Goal: Task Accomplishment & Management: Manage account settings

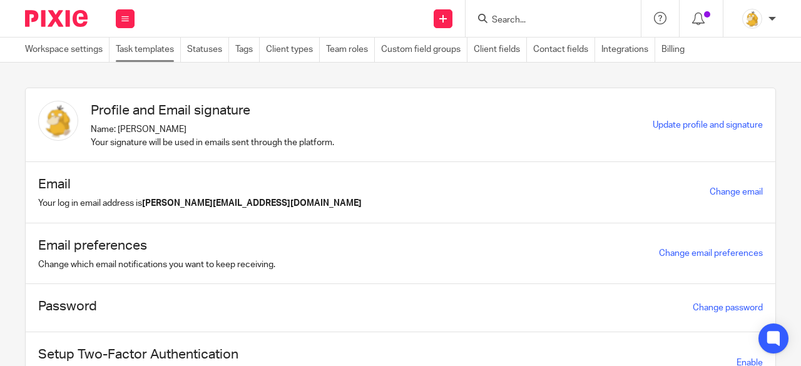
click at [127, 51] on link "Task templates" at bounding box center [148, 50] width 65 height 24
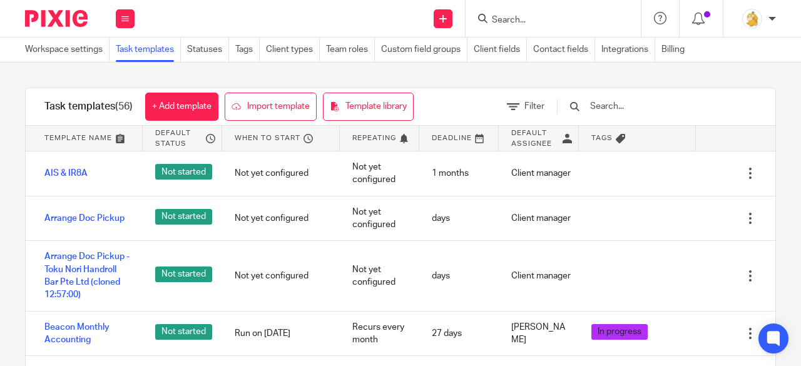
click at [623, 105] on input "text" at bounding box center [662, 106] width 146 height 14
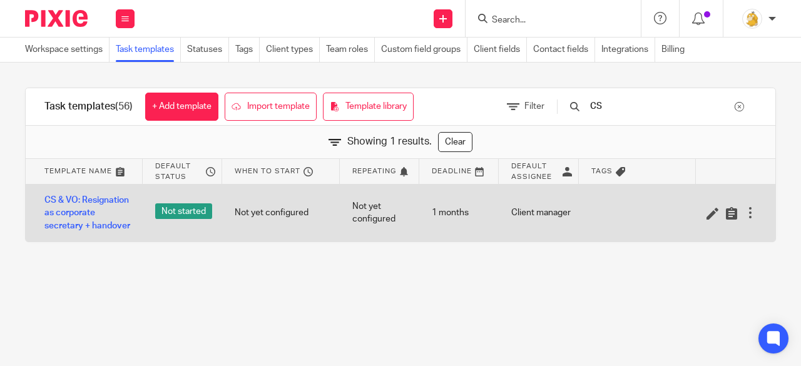
type input "C"
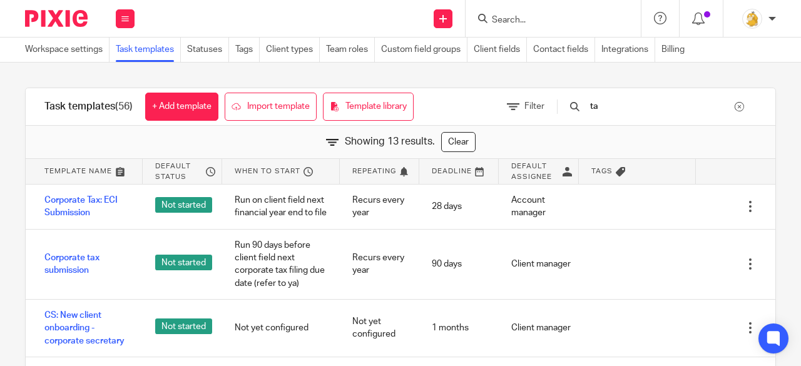
type input "t"
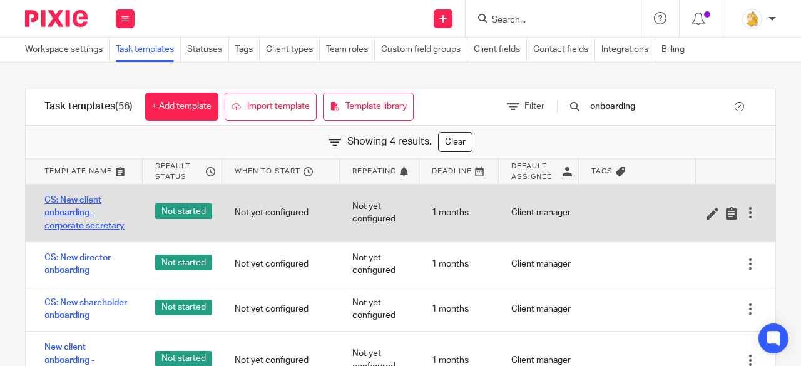
type input "onboarding"
click at [74, 216] on link "CS: New client onboarding - corporate secretary" at bounding box center [87, 213] width 86 height 38
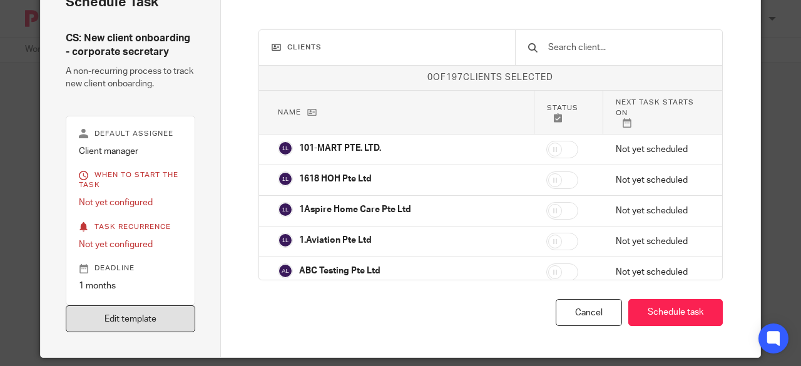
scroll to position [74, 0]
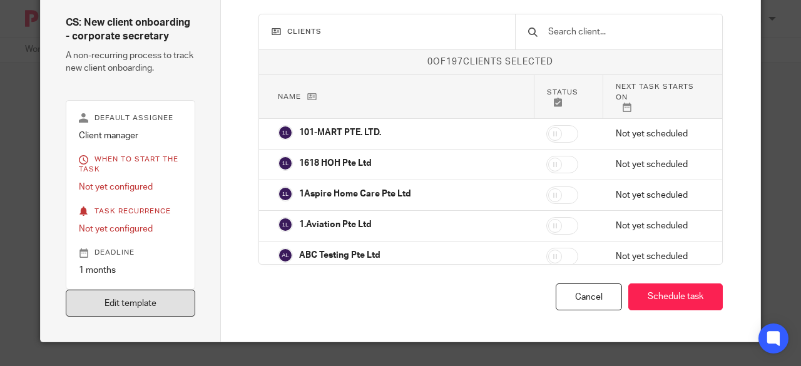
click at [145, 303] on link "Edit template" at bounding box center [131, 303] width 130 height 27
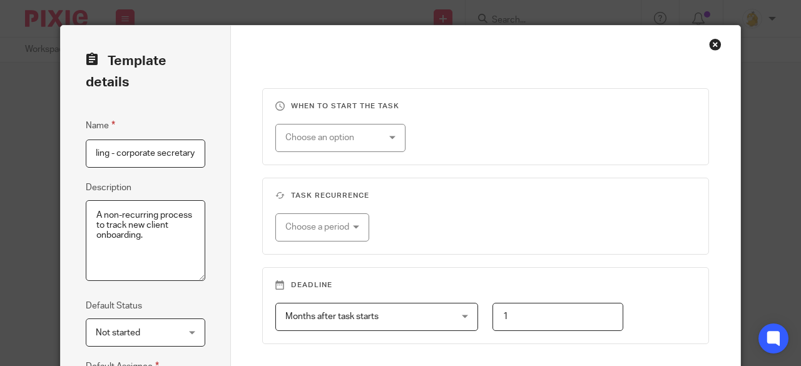
scroll to position [243, 0]
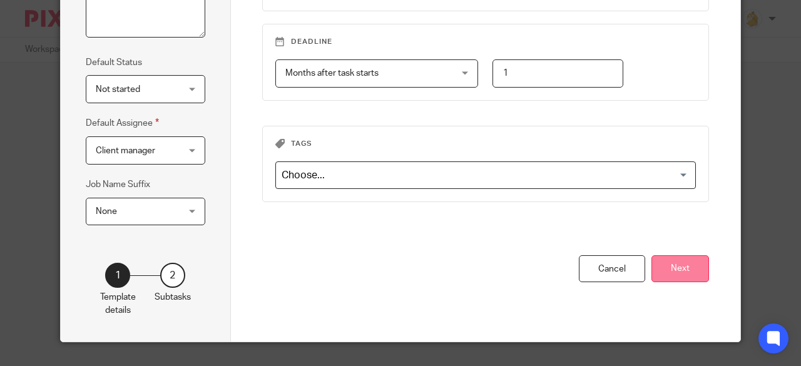
click at [682, 266] on button "Next" at bounding box center [680, 268] width 58 height 27
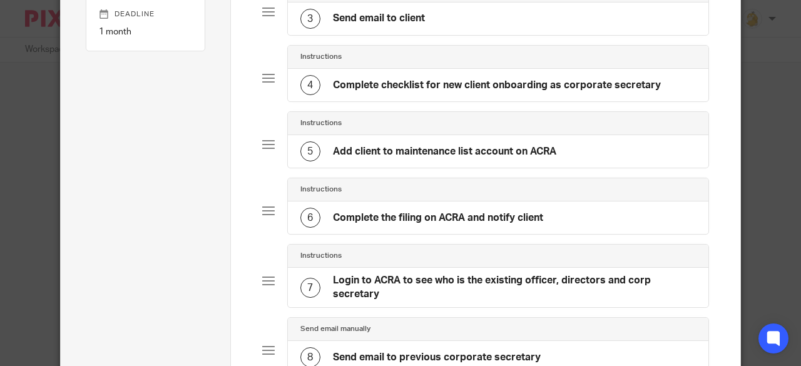
scroll to position [56, 0]
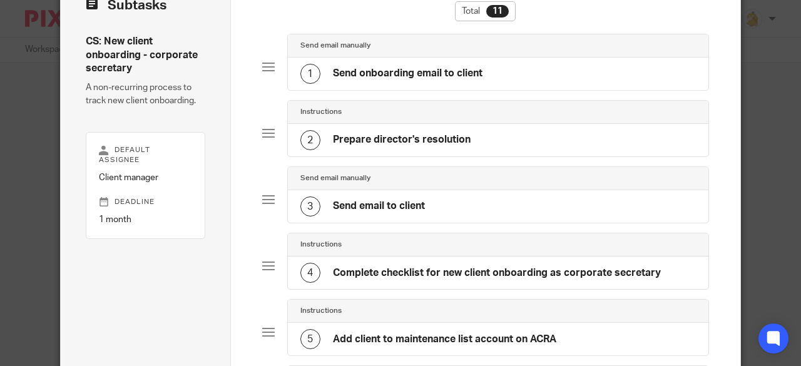
click at [453, 73] on h4 "Send onboarding email to client" at bounding box center [408, 73] width 150 height 13
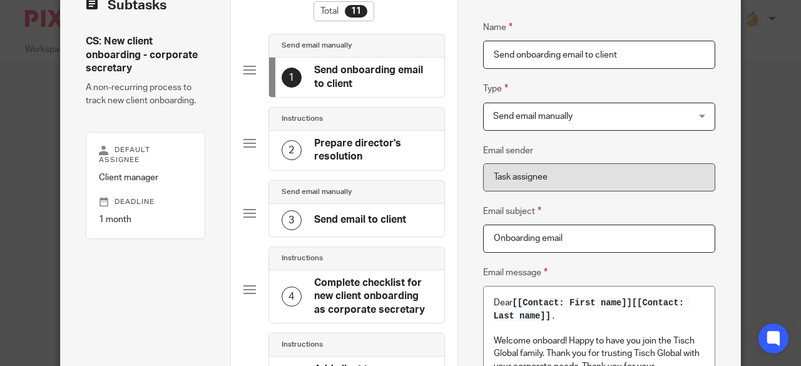
click at [293, 221] on div "3" at bounding box center [292, 220] width 20 height 20
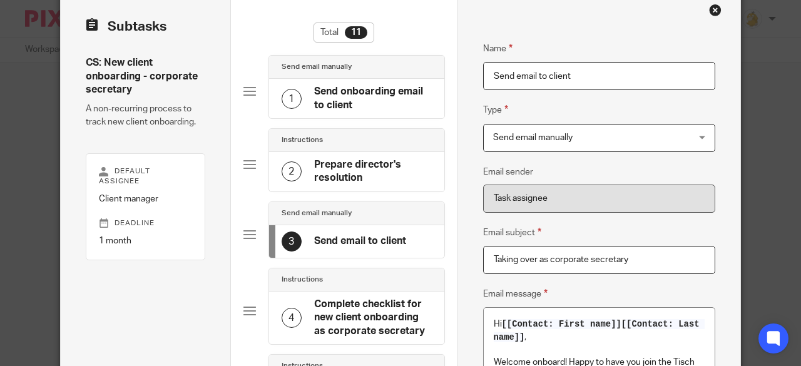
scroll to position [0, 0]
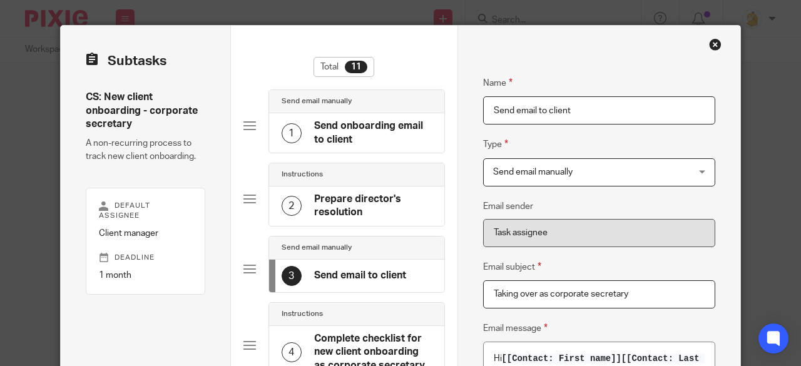
click at [713, 43] on div "Close this dialog window" at bounding box center [715, 44] width 13 height 13
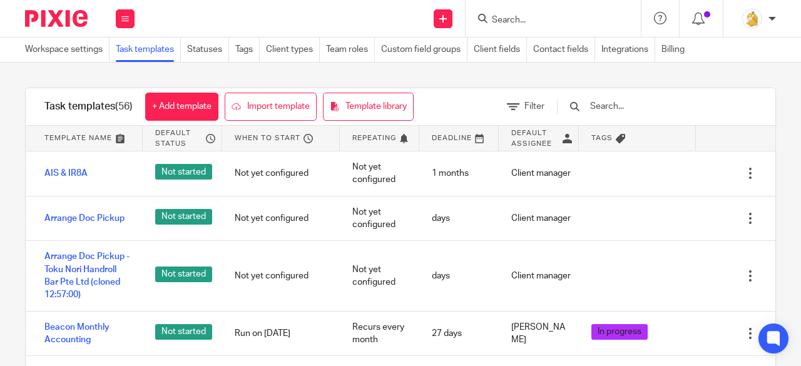
click at [626, 103] on input "text" at bounding box center [662, 106] width 146 height 14
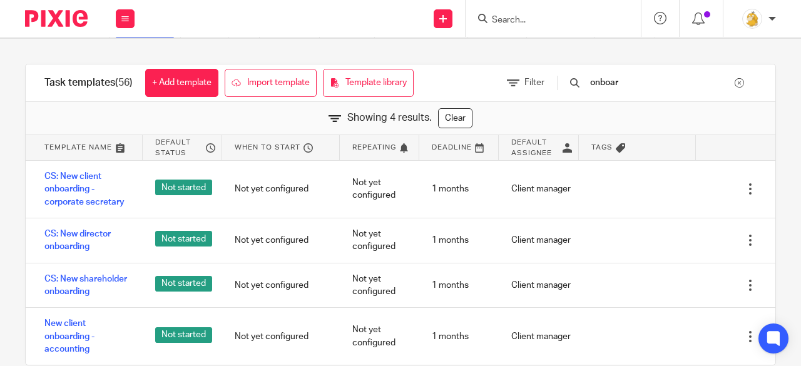
scroll to position [46, 0]
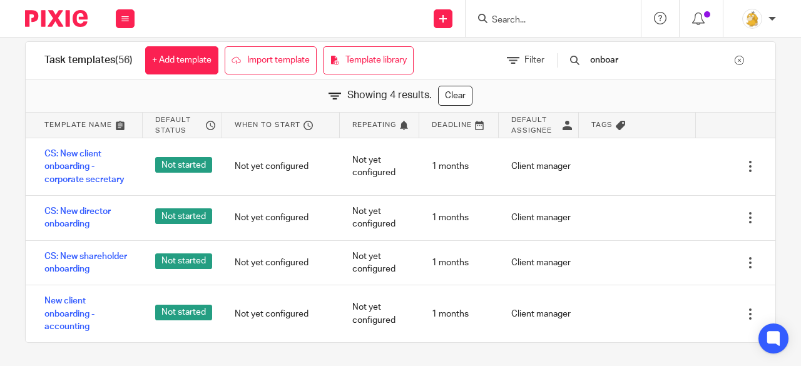
type input "onboar"
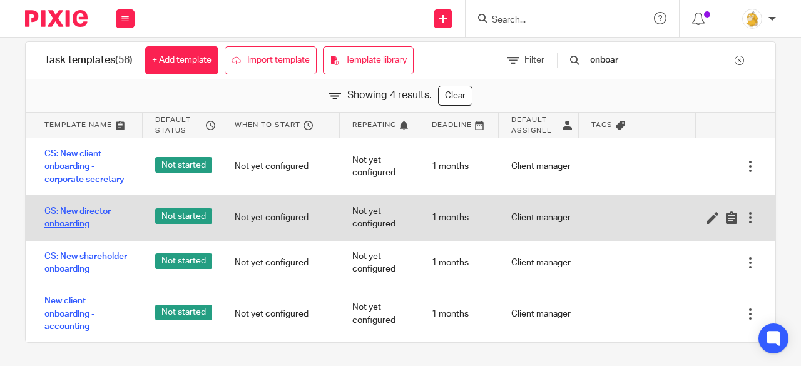
click at [90, 210] on link "CS: New director onboarding" at bounding box center [87, 218] width 86 height 26
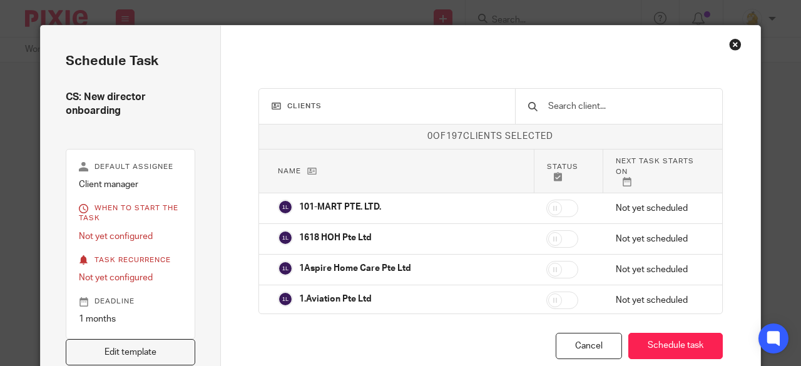
scroll to position [250, 0]
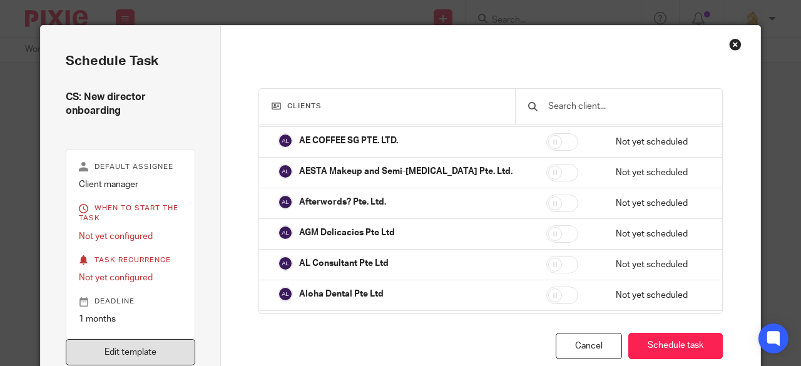
click at [154, 352] on link "Edit template" at bounding box center [131, 352] width 130 height 27
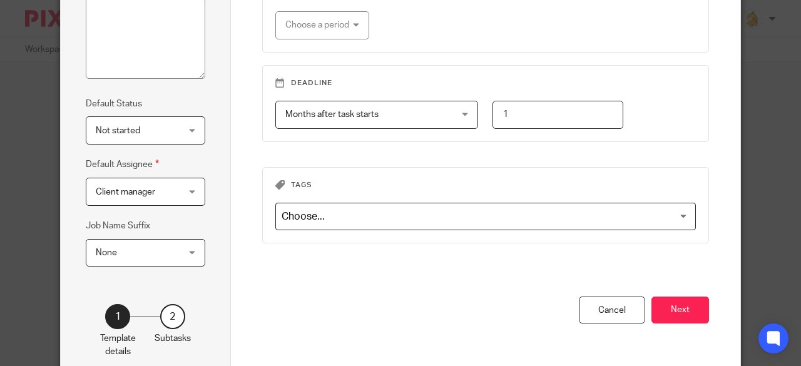
scroll to position [243, 0]
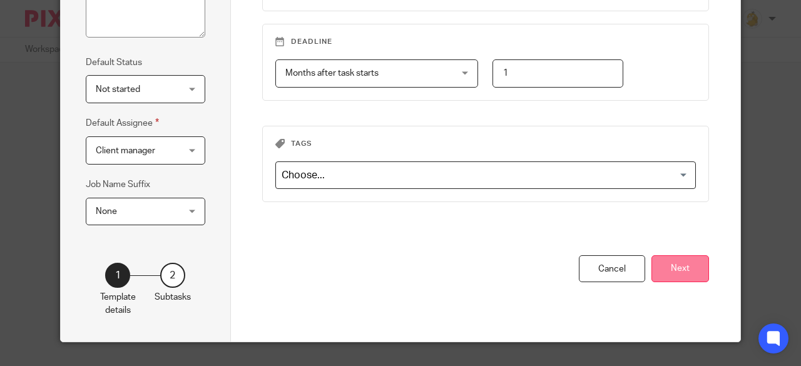
click at [674, 262] on button "Next" at bounding box center [680, 268] width 58 height 27
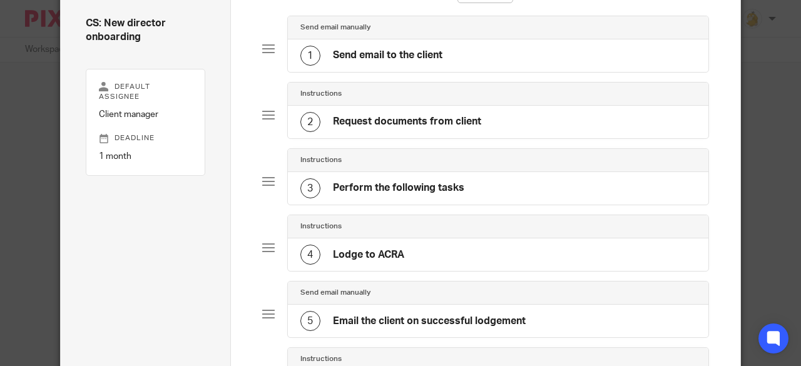
scroll to position [56, 0]
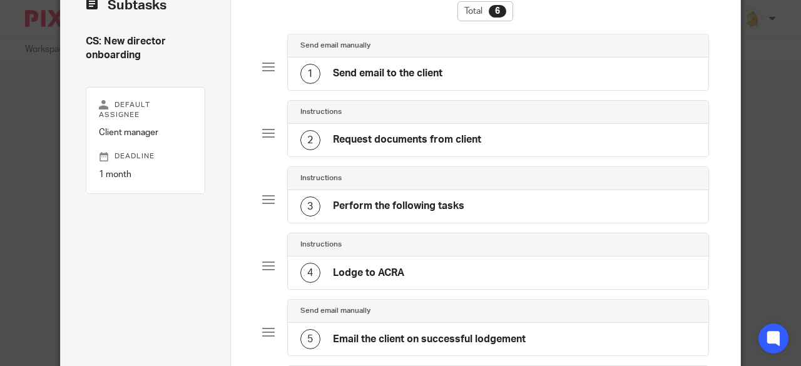
click at [391, 67] on h4 "Send email to the client" at bounding box center [387, 73] width 109 height 13
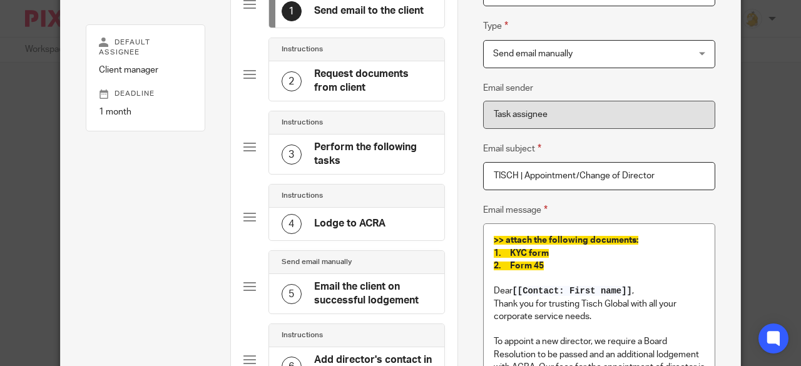
scroll to position [0, 0]
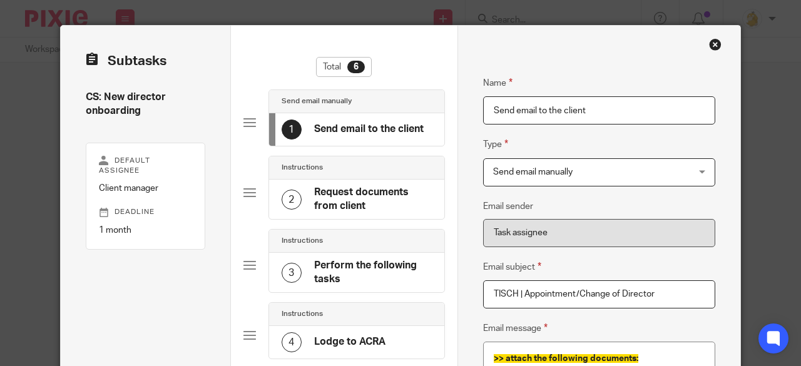
click at [711, 42] on div "Close this dialog window" at bounding box center [715, 44] width 13 height 13
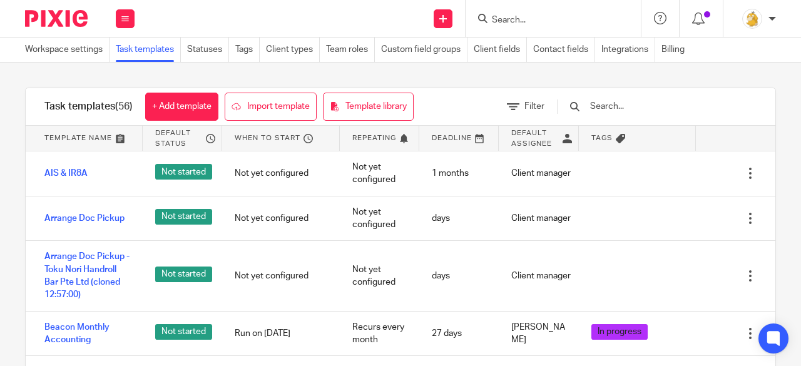
click at [631, 106] on input "text" at bounding box center [662, 106] width 146 height 14
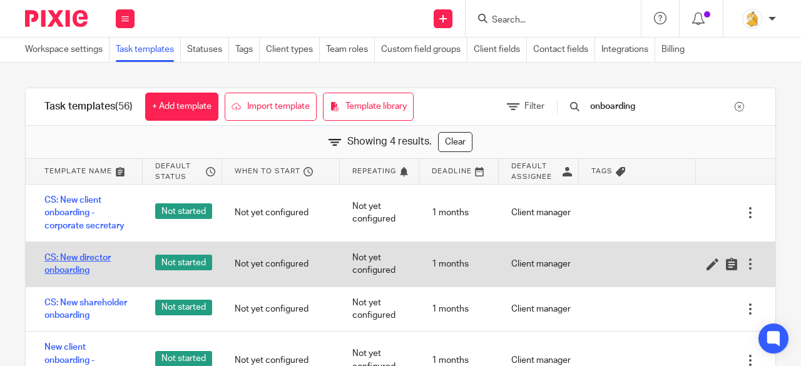
type input "onboarding"
click at [59, 259] on link "CS: New director onboarding" at bounding box center [87, 265] width 86 height 26
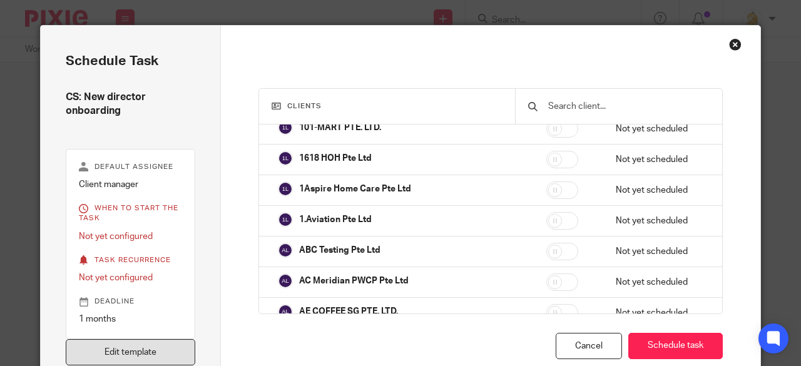
scroll to position [125, 0]
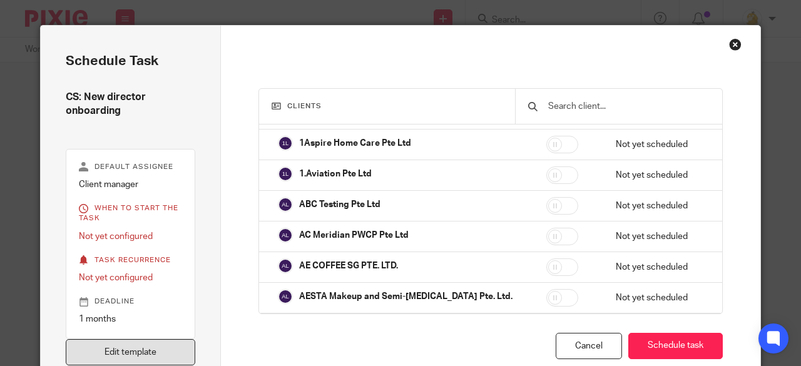
click at [159, 342] on link "Edit template" at bounding box center [131, 352] width 130 height 27
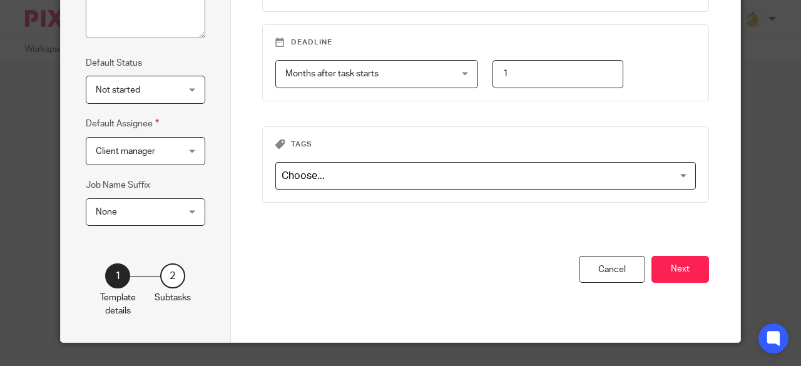
scroll to position [0, 14]
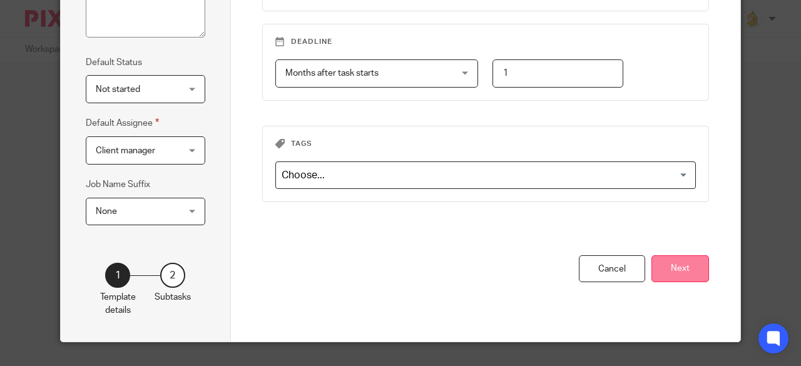
click at [658, 268] on button "Next" at bounding box center [680, 268] width 58 height 27
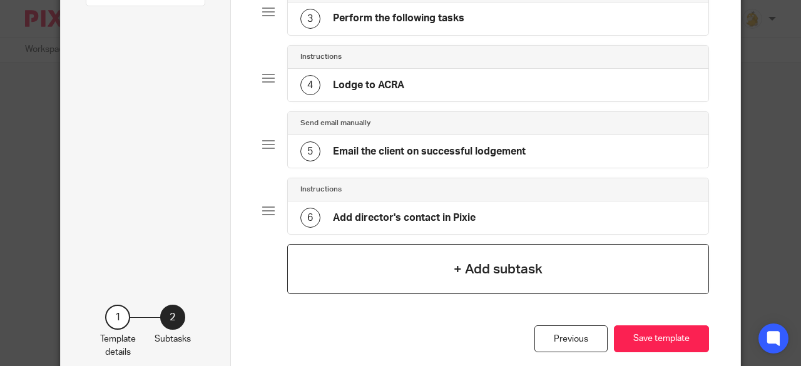
scroll to position [0, 0]
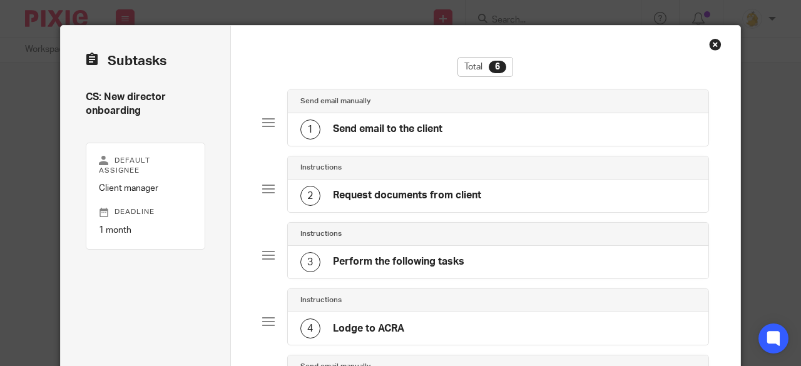
click at [425, 258] on h4 "Perform the following tasks" at bounding box center [398, 261] width 131 height 13
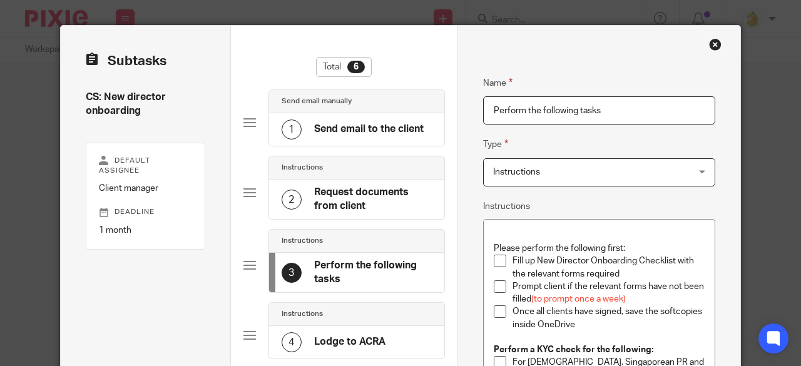
click at [714, 41] on div "Close this dialog window" at bounding box center [715, 44] width 13 height 13
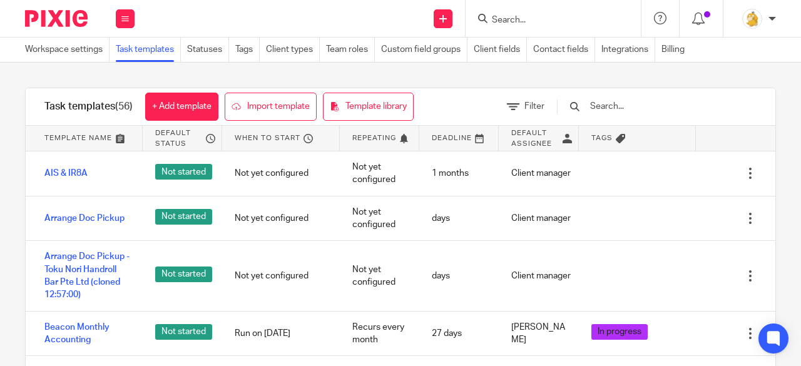
click at [645, 107] on input "text" at bounding box center [662, 106] width 146 height 14
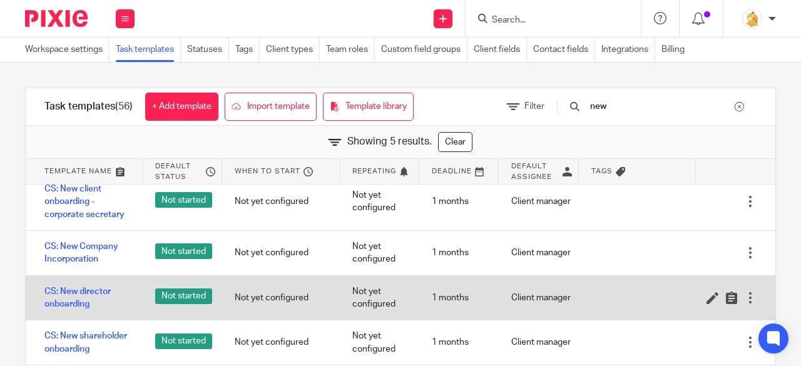
scroll to position [23, 0]
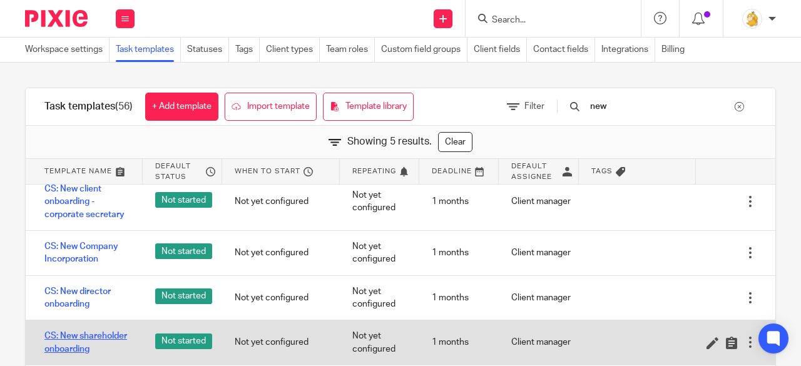
type input "new"
click at [70, 330] on link "CS: New shareholder onboarding" at bounding box center [87, 343] width 86 height 26
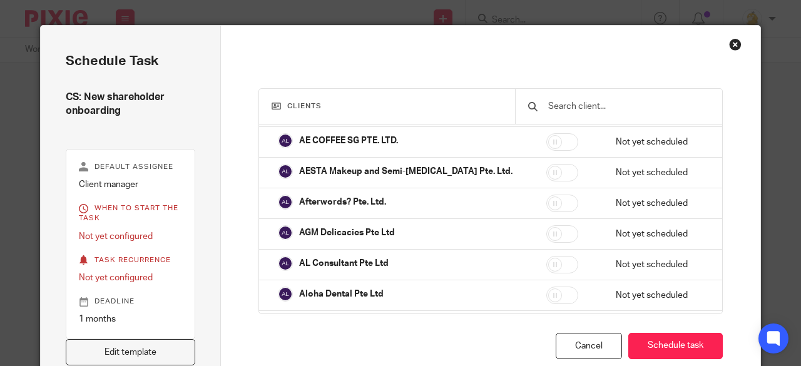
scroll to position [49, 0]
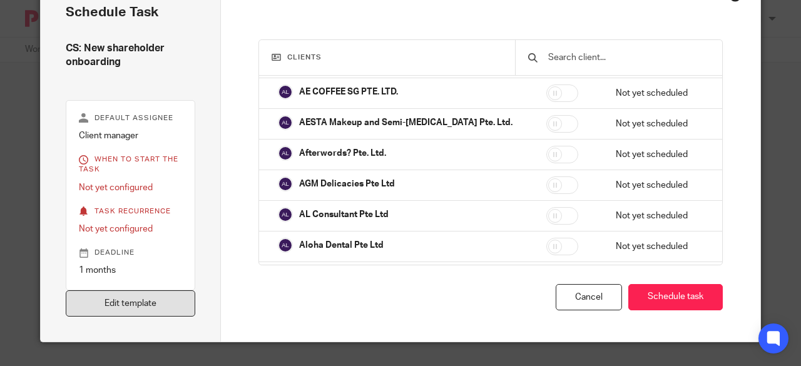
click at [146, 305] on link "Edit template" at bounding box center [131, 303] width 130 height 27
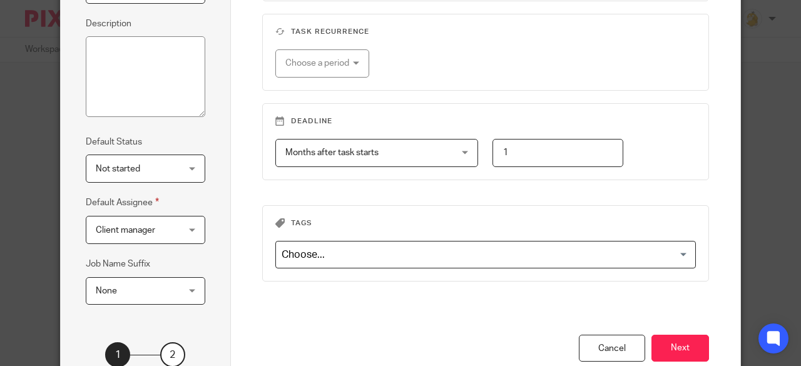
scroll to position [243, 0]
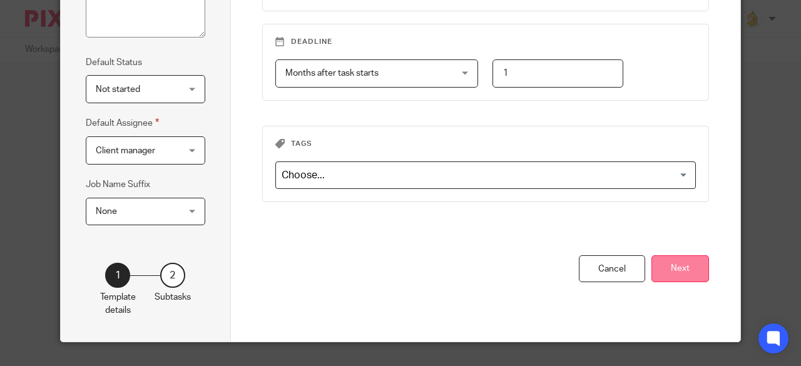
click at [666, 268] on button "Next" at bounding box center [680, 268] width 58 height 27
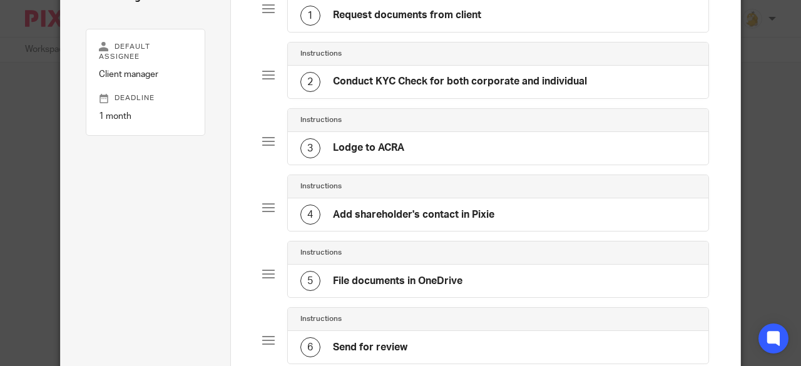
scroll to position [125, 0]
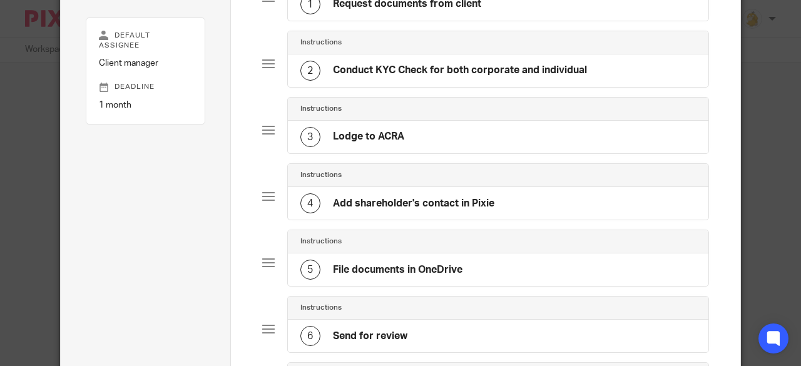
drag, startPoint x: 495, startPoint y: 200, endPoint x: 323, endPoint y: 204, distance: 172.1
click at [323, 204] on div "4 Add shareholder's contact in Pixie" at bounding box center [498, 203] width 421 height 33
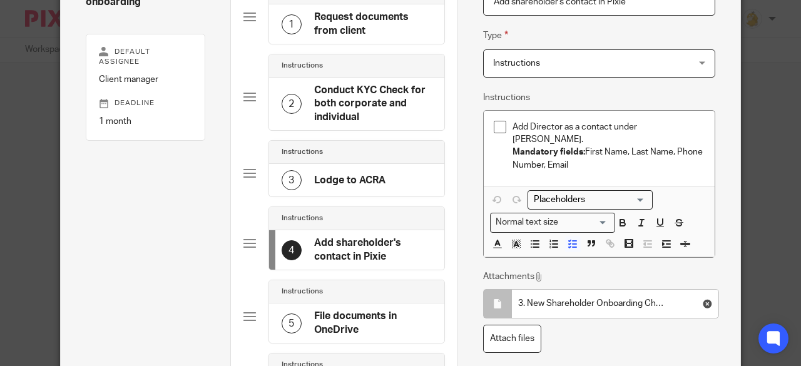
scroll to position [188, 0]
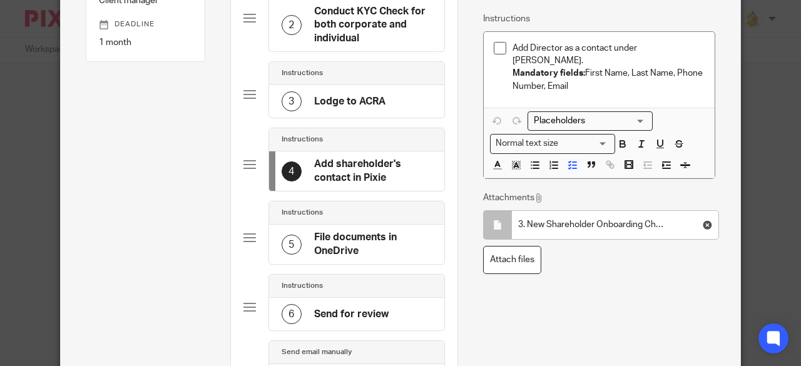
drag, startPoint x: 382, startPoint y: 178, endPoint x: 310, endPoint y: 165, distance: 72.6
click at [314, 165] on h4 "Add shareholder's contact in Pixie" at bounding box center [373, 171] width 118 height 27
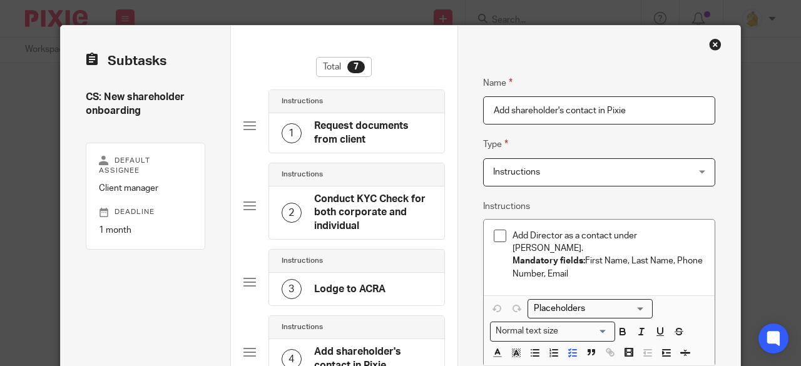
drag, startPoint x: 625, startPoint y: 113, endPoint x: 425, endPoint y: 102, distance: 199.9
click at [425, 102] on div "Subtasks CS: New shareholder onboarding Default assignee Client manager Deadlin…" at bounding box center [400, 370] width 679 height 688
click at [709, 43] on div "Close this dialog window" at bounding box center [715, 44] width 13 height 13
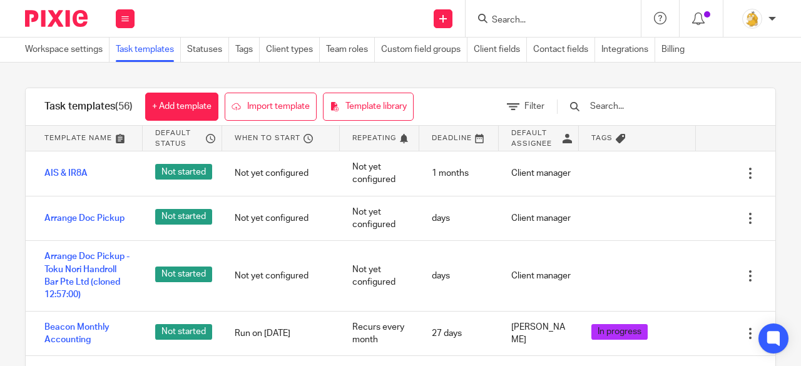
click at [659, 109] on input "text" at bounding box center [662, 106] width 146 height 14
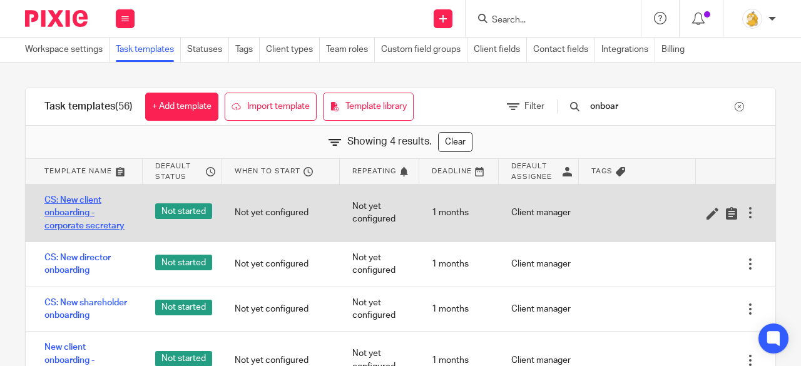
type input "onboar"
click at [64, 212] on link "CS: New client onboarding - corporate secretary" at bounding box center [87, 213] width 86 height 38
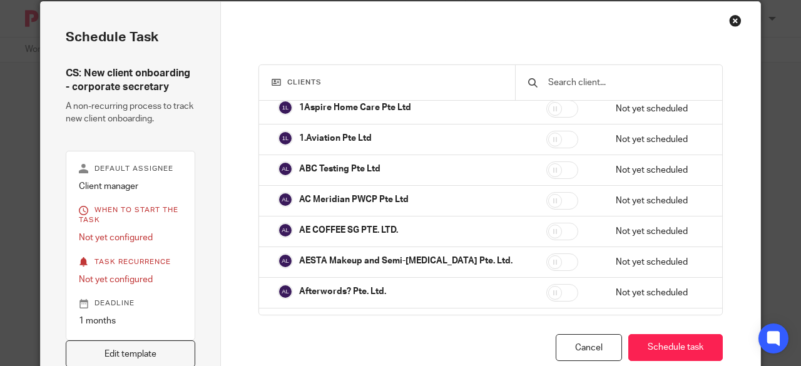
scroll to position [188, 0]
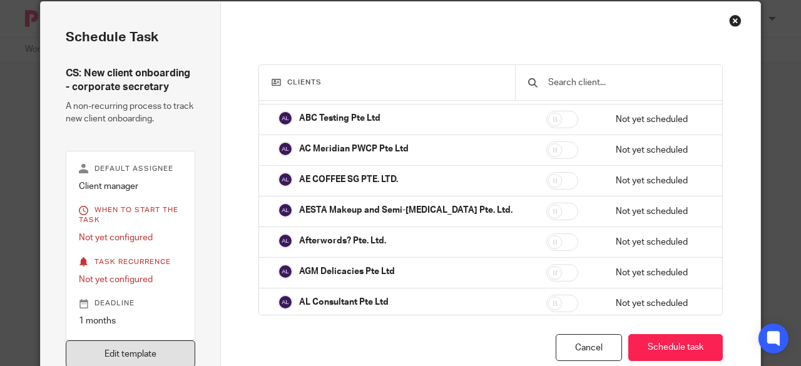
click at [131, 358] on link "Edit template" at bounding box center [131, 353] width 130 height 27
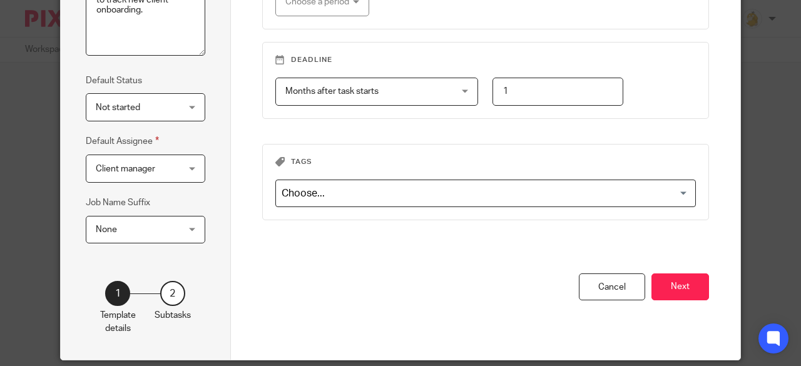
scroll to position [243, 0]
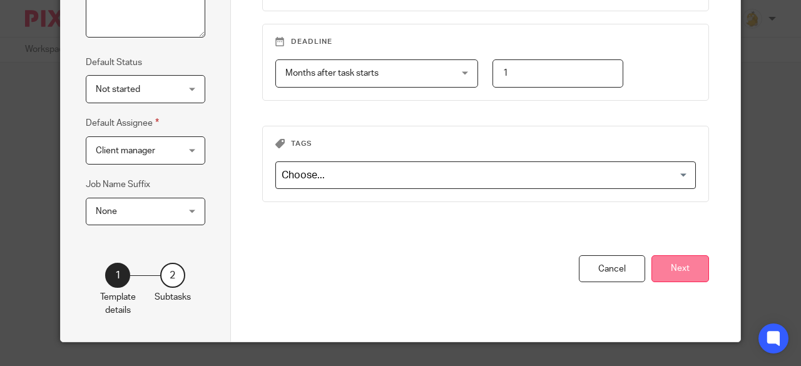
click at [657, 258] on button "Next" at bounding box center [680, 268] width 58 height 27
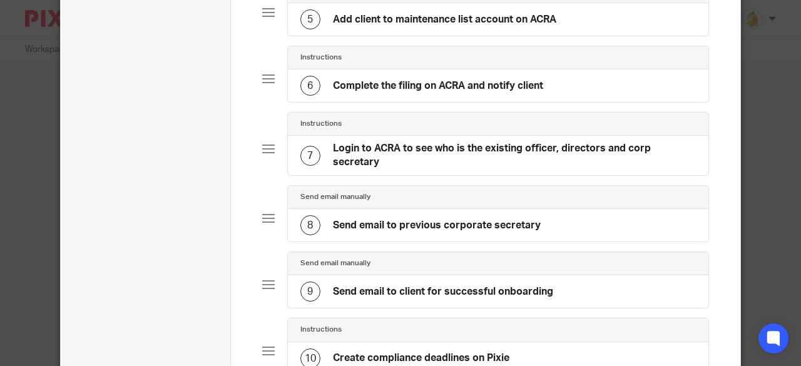
scroll to position [438, 0]
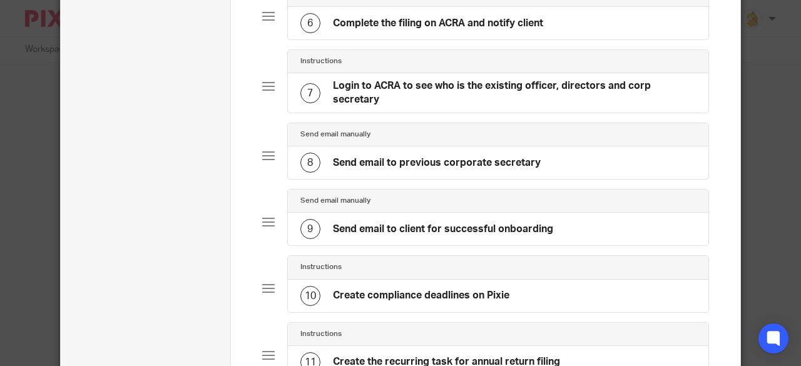
click at [359, 91] on h4 "Login to ACRA to see who is the existing officer, directors and corp secretary" at bounding box center [514, 92] width 363 height 27
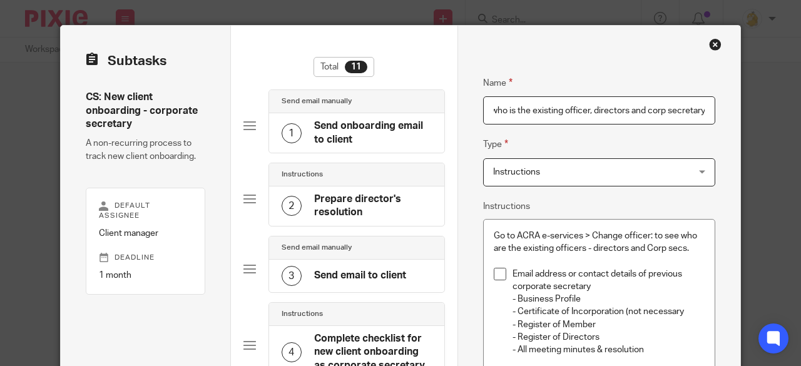
scroll to position [0, 0]
drag, startPoint x: 693, startPoint y: 110, endPoint x: 215, endPoint y: 112, distance: 478.0
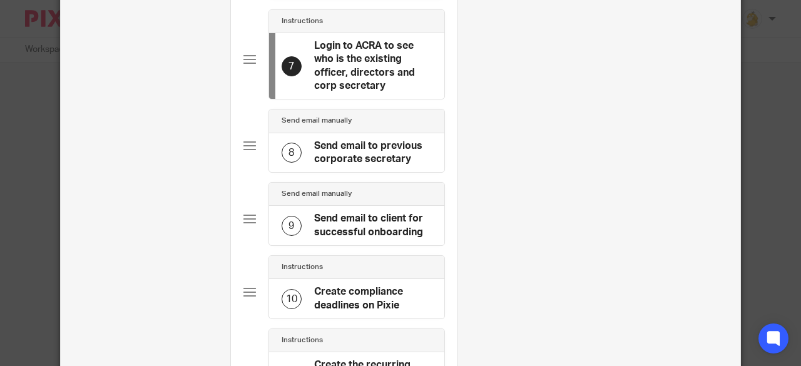
scroll to position [563, 0]
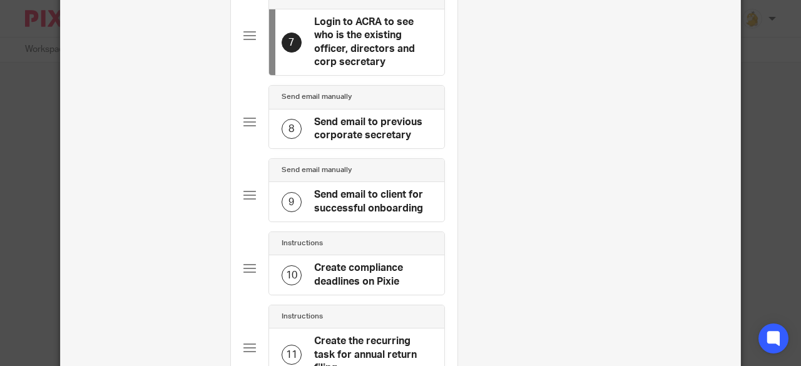
click at [336, 123] on h4 "Send email to previous corporate secretary" at bounding box center [373, 129] width 118 height 27
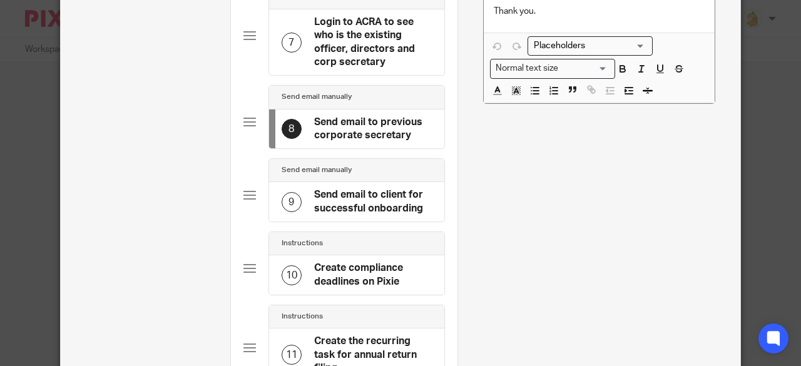
scroll to position [0, 0]
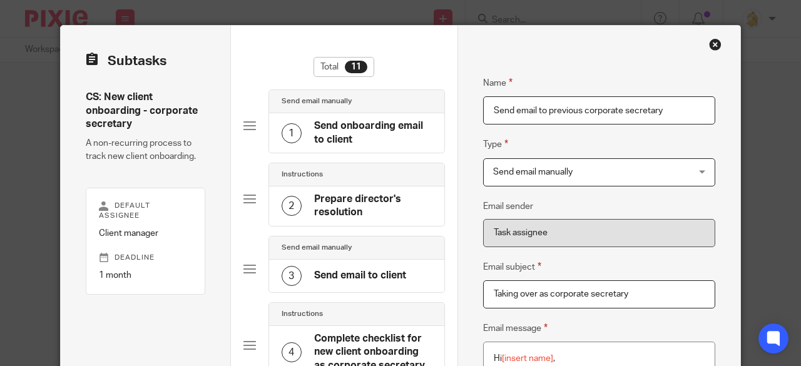
drag, startPoint x: 668, startPoint y: 113, endPoint x: 288, endPoint y: 112, distance: 380.4
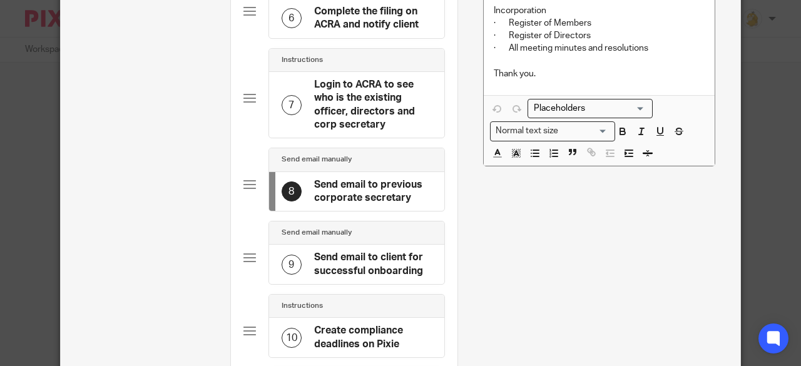
scroll to position [563, 0]
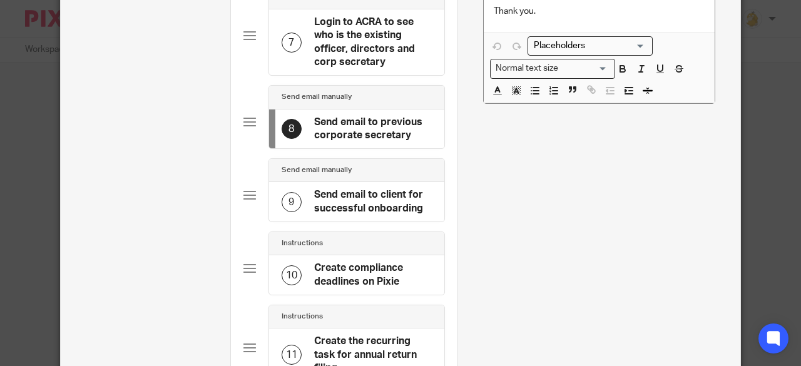
click at [365, 196] on h4 "Send email to client for successful onboarding" at bounding box center [373, 201] width 118 height 27
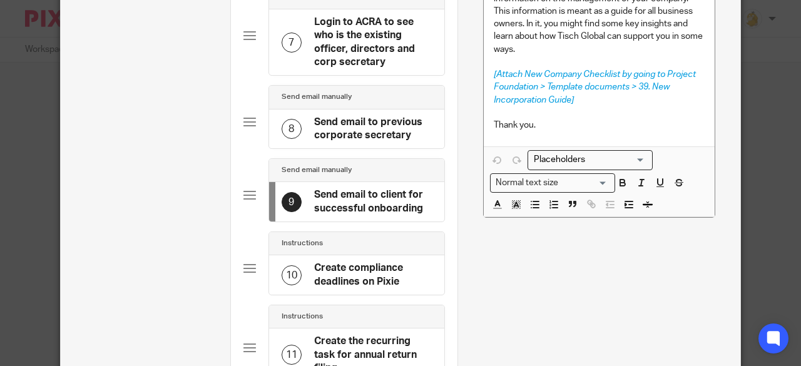
scroll to position [0, 0]
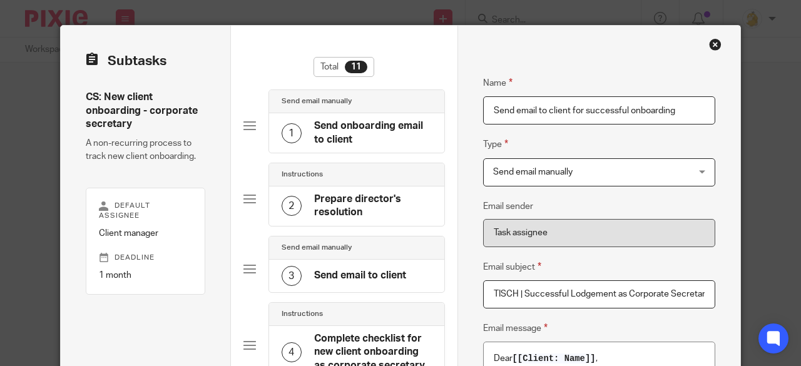
drag, startPoint x: 674, startPoint y: 110, endPoint x: 277, endPoint y: 112, distance: 397.3
paste input "previous corporate secretary"
type input "Send email to previous corporate secretary"
click at [710, 42] on div "Close this dialog window" at bounding box center [715, 44] width 13 height 13
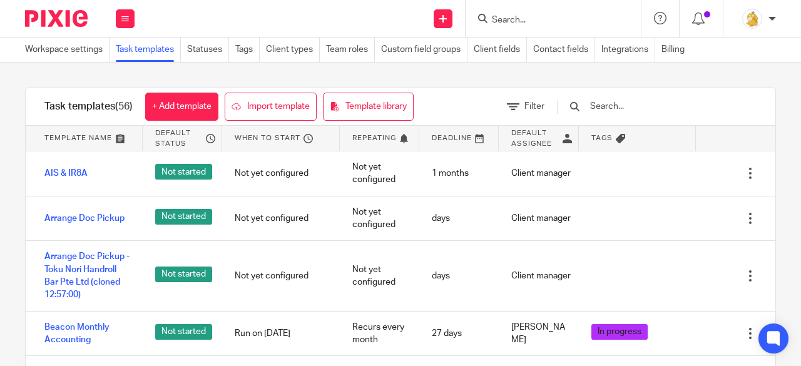
click at [638, 103] on input "text" at bounding box center [662, 106] width 146 height 14
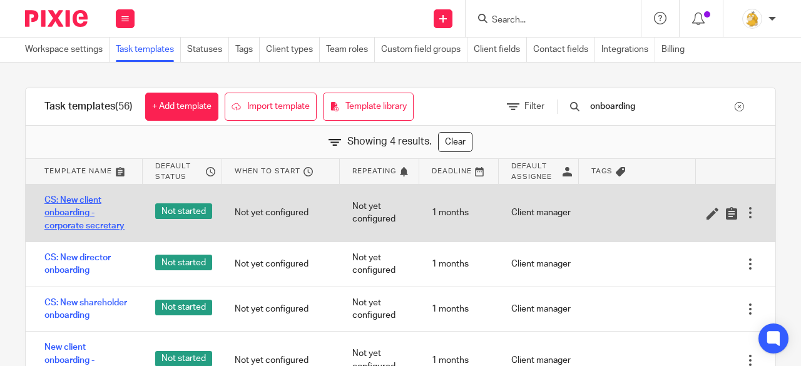
type input "onboarding"
click at [71, 206] on link "CS: New client onboarding - corporate secretary" at bounding box center [87, 213] width 86 height 38
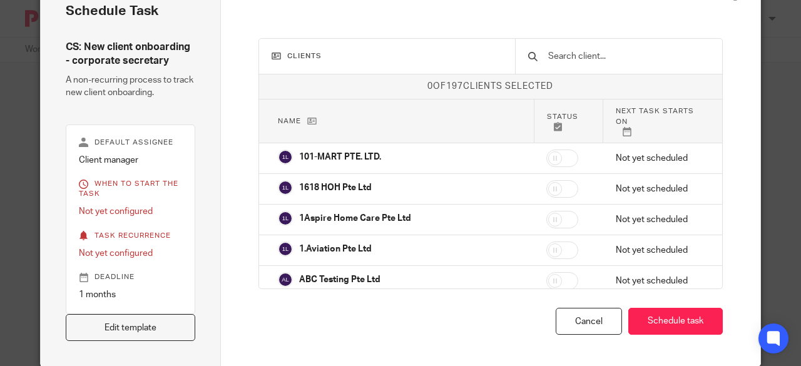
scroll to position [74, 0]
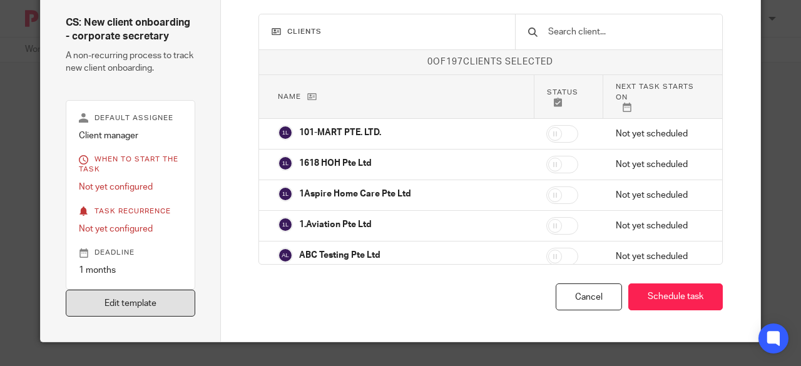
click at [148, 307] on link "Edit template" at bounding box center [131, 303] width 130 height 27
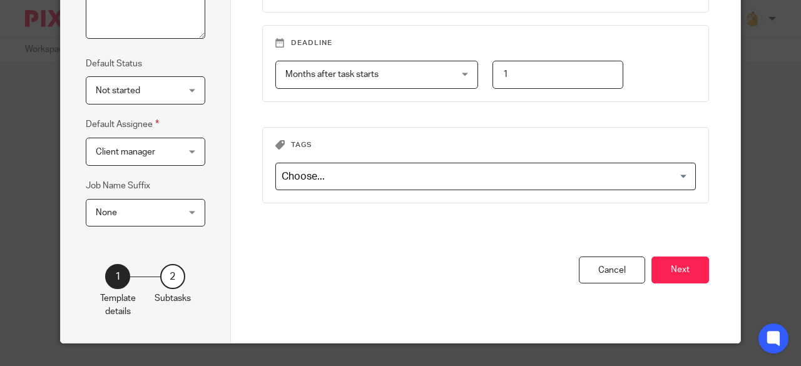
scroll to position [243, 0]
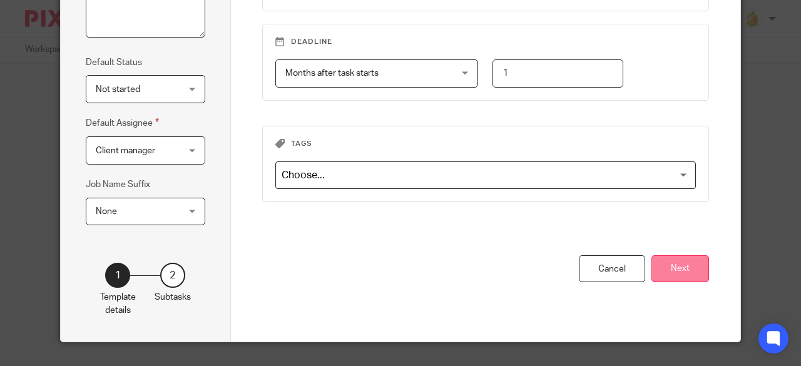
click at [676, 264] on button "Next" at bounding box center [680, 268] width 58 height 27
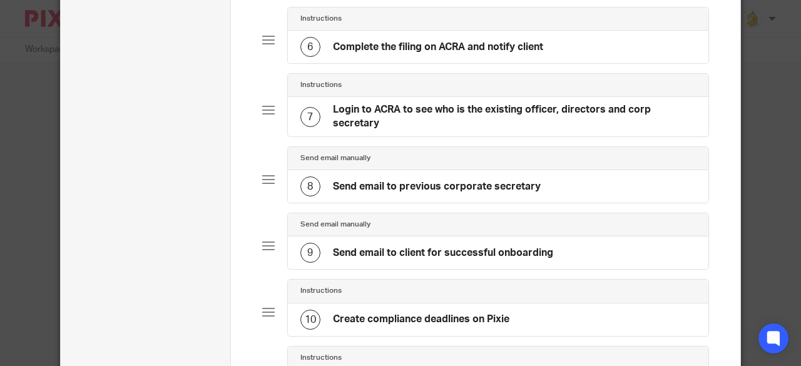
scroll to position [431, 0]
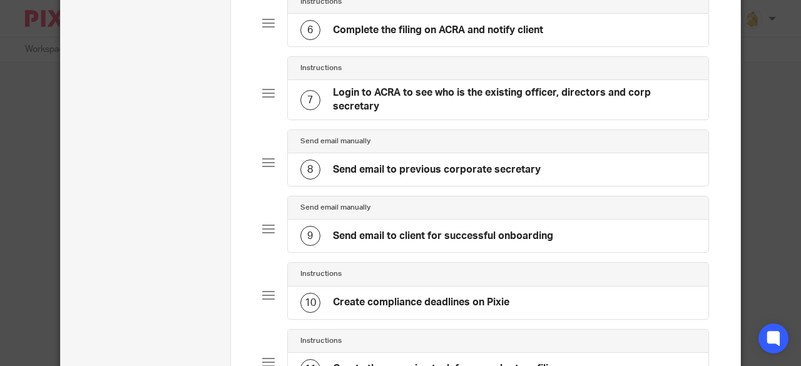
click at [479, 165] on h4 "Send email to previous corporate secretary" at bounding box center [437, 169] width 208 height 13
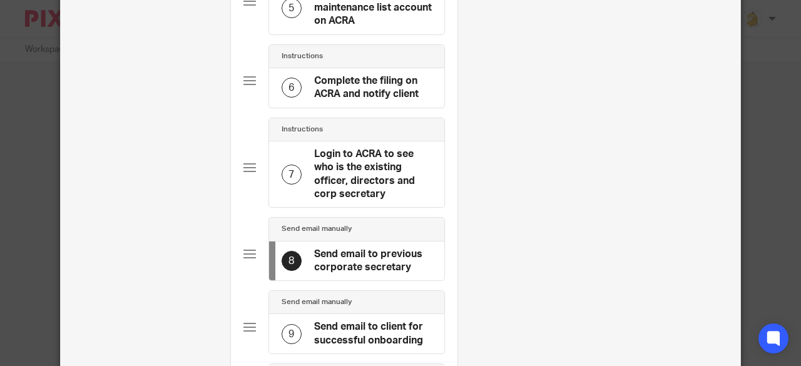
scroll to position [0, 0]
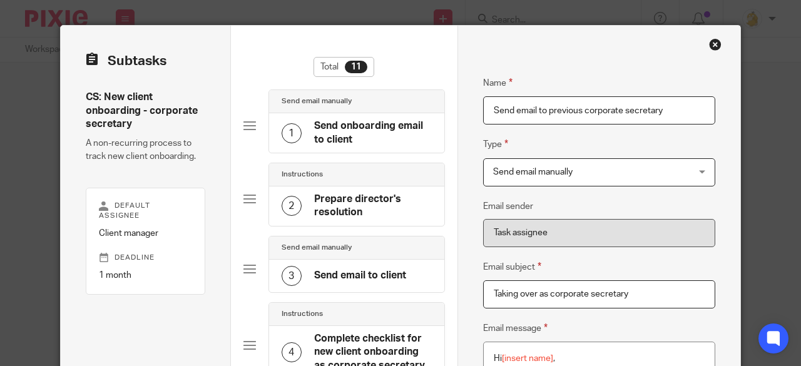
drag, startPoint x: 661, startPoint y: 109, endPoint x: 405, endPoint y: 117, distance: 256.0
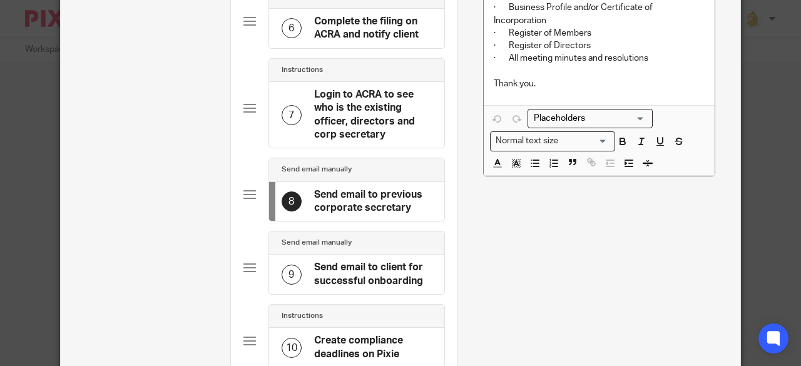
scroll to position [501, 0]
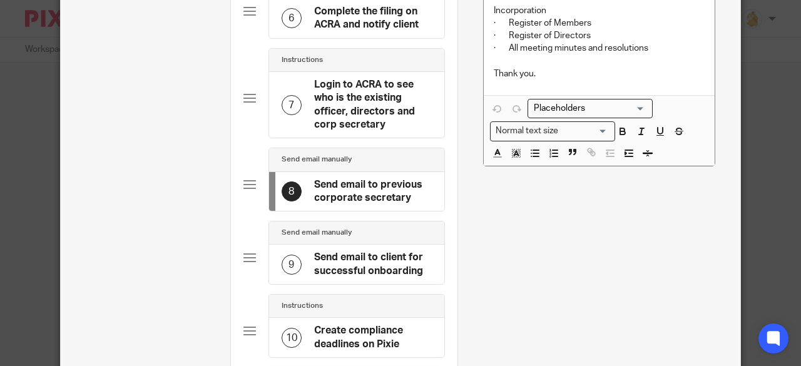
click at [359, 257] on h4 "Send email to client for successful onboarding" at bounding box center [373, 264] width 118 height 27
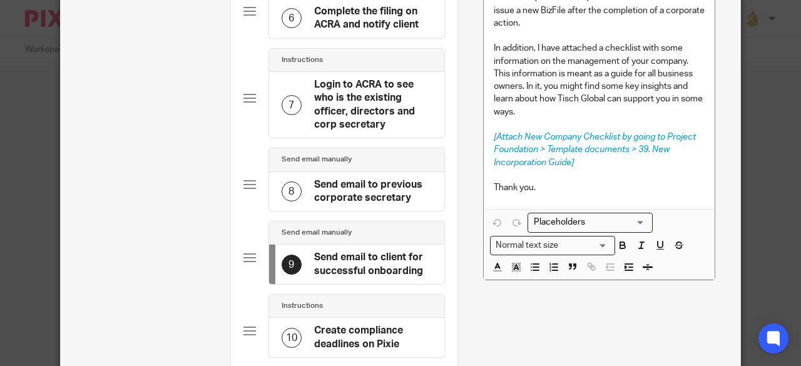
scroll to position [0, 0]
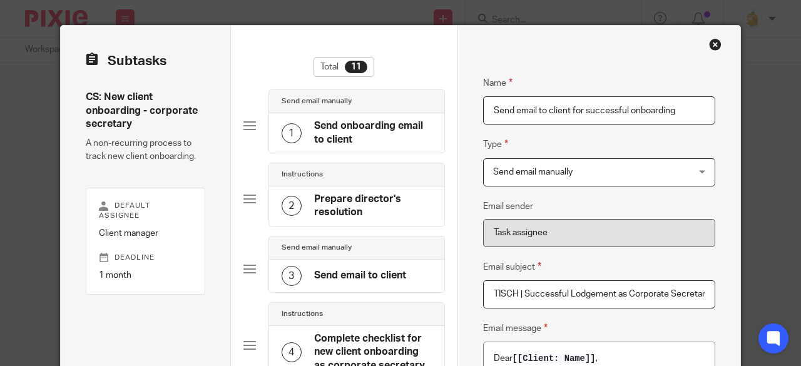
drag, startPoint x: 673, startPoint y: 111, endPoint x: 373, endPoint y: 109, distance: 300.3
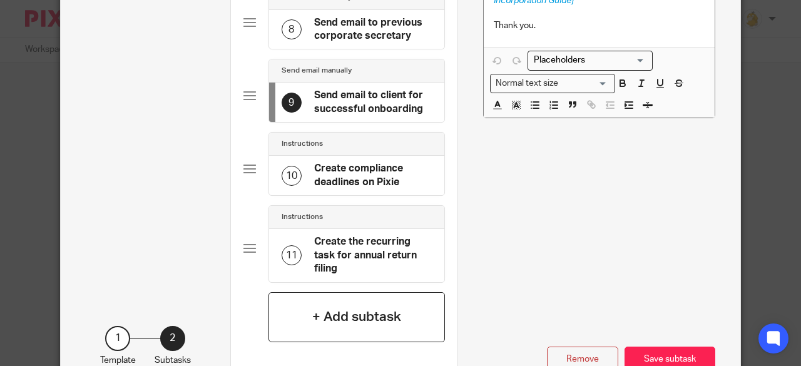
scroll to position [688, 0]
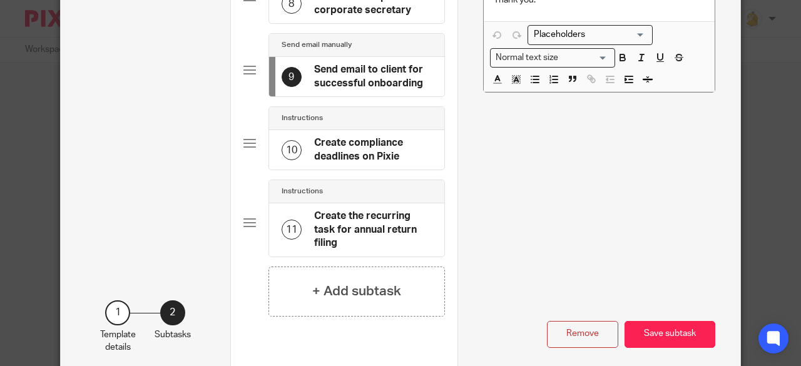
click at [338, 149] on h4 "Create compliance deadlines on Pixie" at bounding box center [373, 149] width 118 height 27
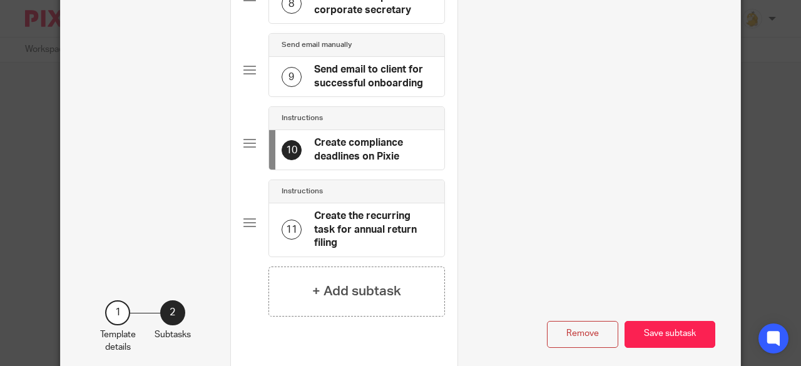
scroll to position [0, 0]
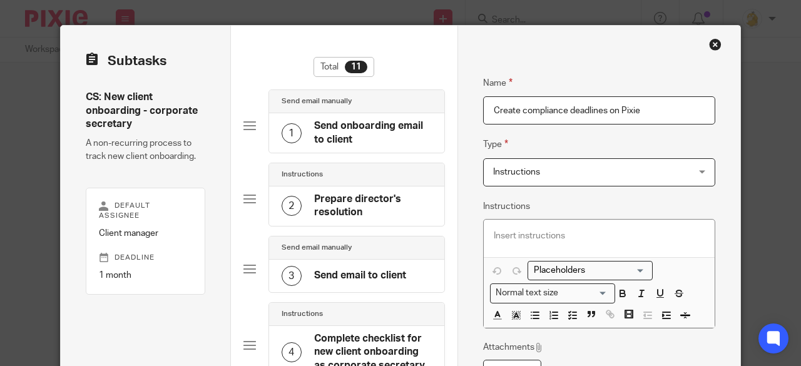
drag, startPoint x: 644, startPoint y: 111, endPoint x: 369, endPoint y: 109, distance: 275.3
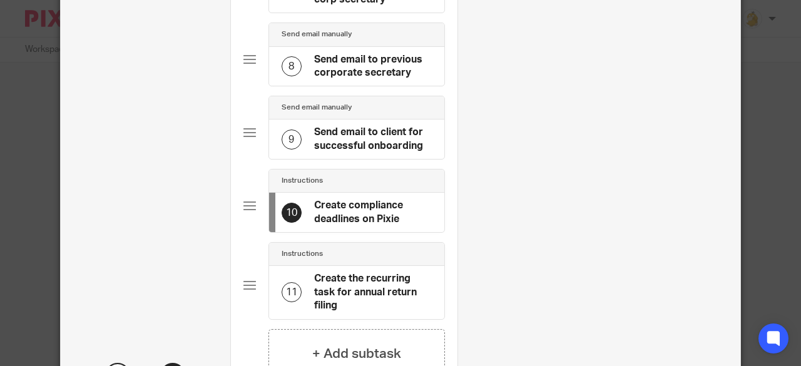
scroll to position [688, 0]
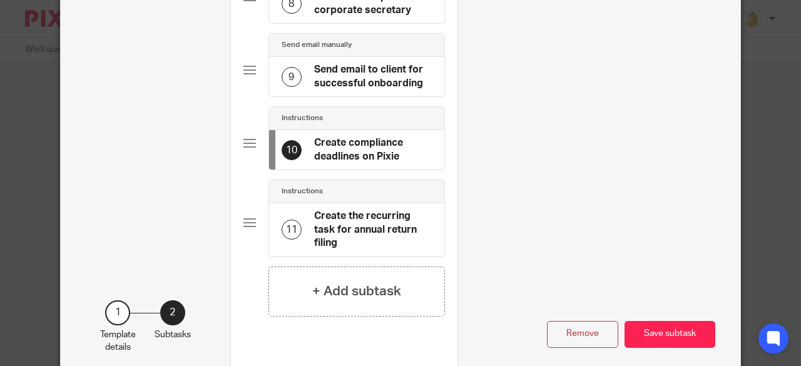
click at [351, 215] on h4 "Create the recurring task for annual return filing" at bounding box center [373, 230] width 118 height 40
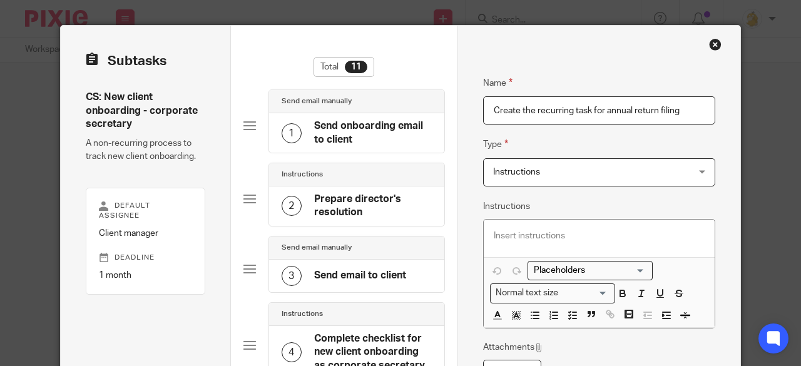
drag, startPoint x: 653, startPoint y: 111, endPoint x: 395, endPoint y: 108, distance: 257.2
click at [709, 38] on div "Close this dialog window" at bounding box center [715, 44] width 13 height 13
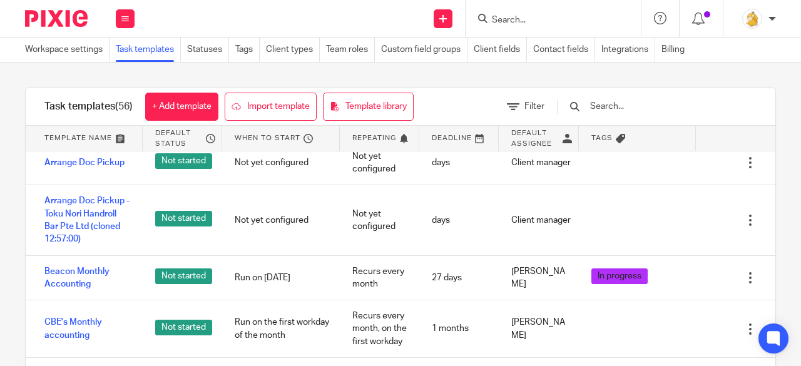
scroll to position [313, 0]
